Goal: Transaction & Acquisition: Purchase product/service

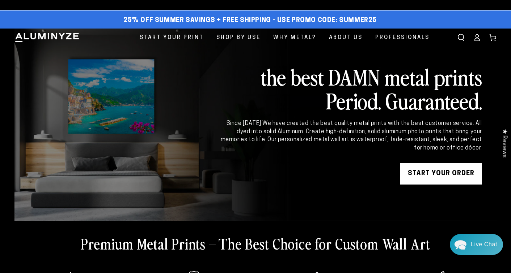
click at [444, 175] on link "START YOUR Order" at bounding box center [441, 174] width 82 height 22
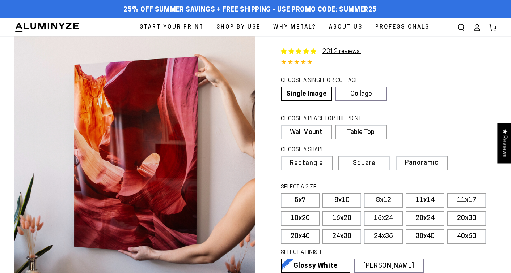
select select "**********"
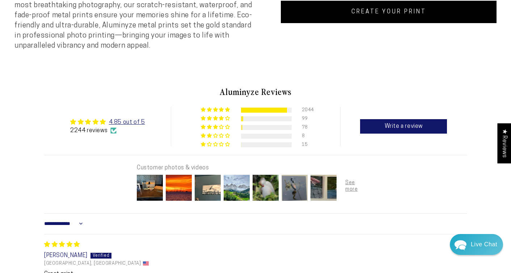
scroll to position [219, 0]
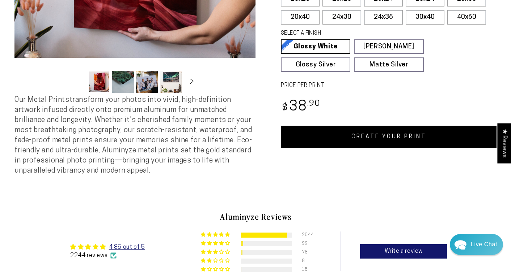
click at [397, 136] on link "CREATE YOUR PRINT" at bounding box center [389, 137] width 216 height 22
